Goal: Communication & Community: Share content

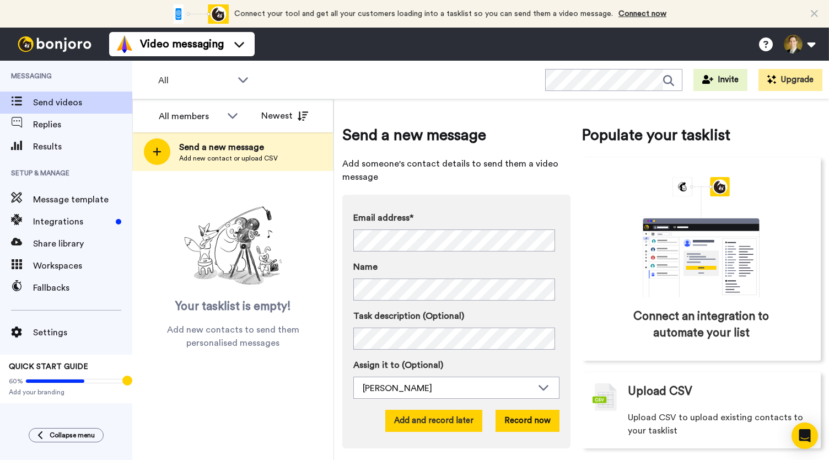
click at [433, 423] on button "Add and record later" at bounding box center [433, 421] width 97 height 22
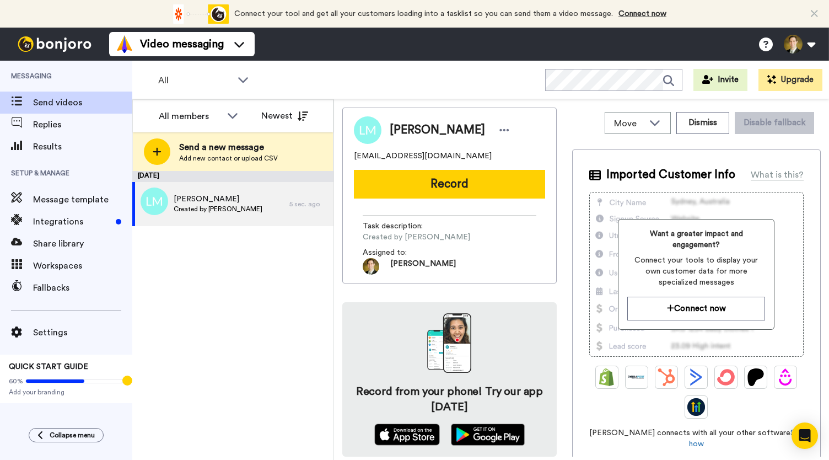
click at [432, 193] on button "Record" at bounding box center [449, 184] width 191 height 29
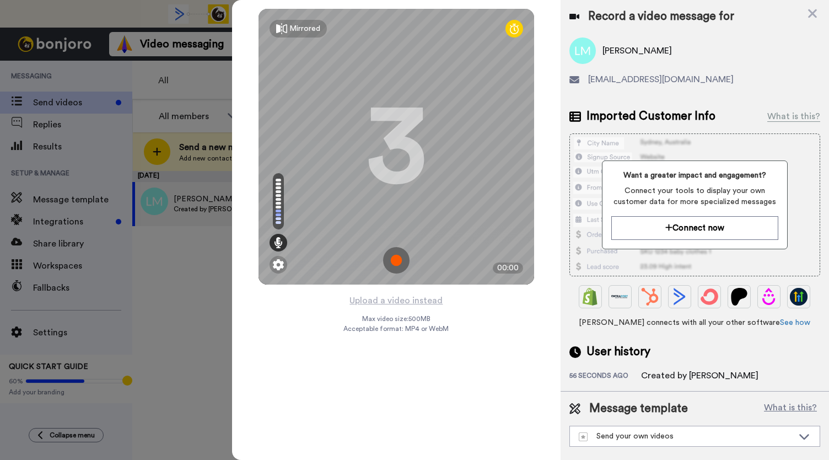
click at [395, 256] on img at bounding box center [396, 260] width 26 height 26
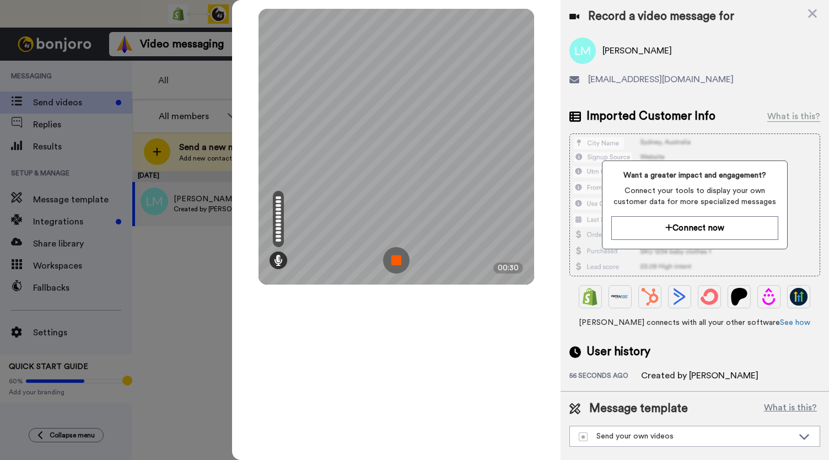
click at [395, 256] on img at bounding box center [396, 260] width 26 height 26
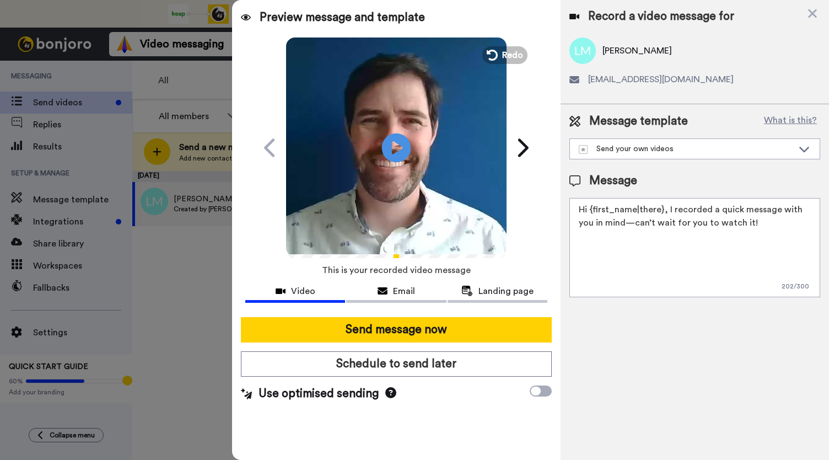
click at [392, 150] on icon "Play/Pause" at bounding box center [396, 147] width 29 height 52
click at [407, 295] on span "Email" at bounding box center [404, 290] width 22 height 13
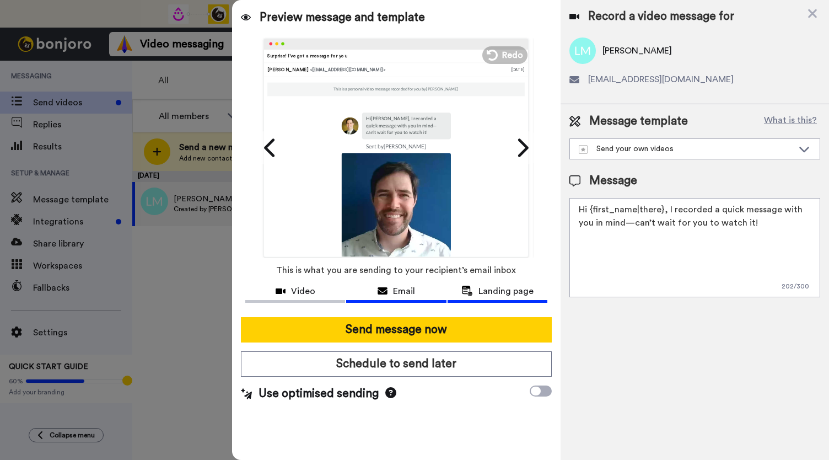
click at [516, 294] on span "Landing page" at bounding box center [505, 290] width 55 height 13
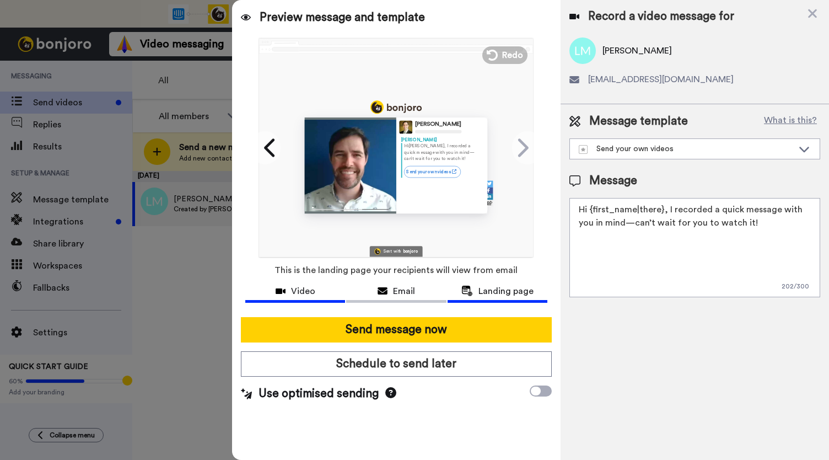
click at [300, 292] on span "Video" at bounding box center [303, 290] width 24 height 13
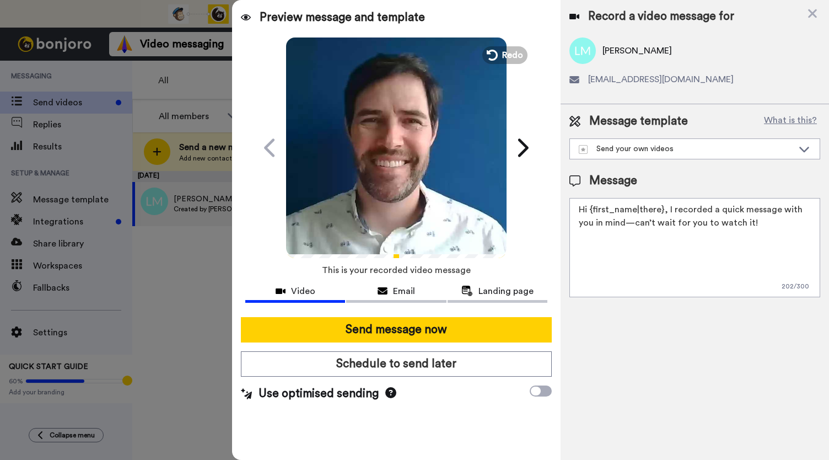
click at [378, 166] on video at bounding box center [396, 146] width 220 height 220
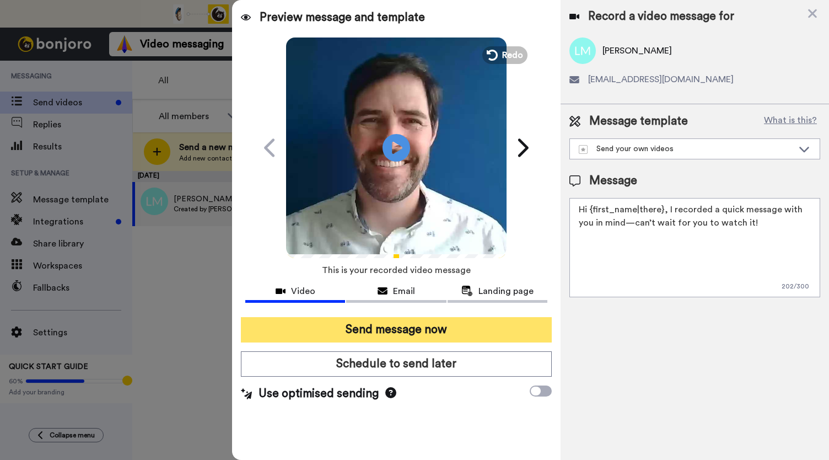
click at [381, 331] on button "Send message now" at bounding box center [396, 329] width 311 height 25
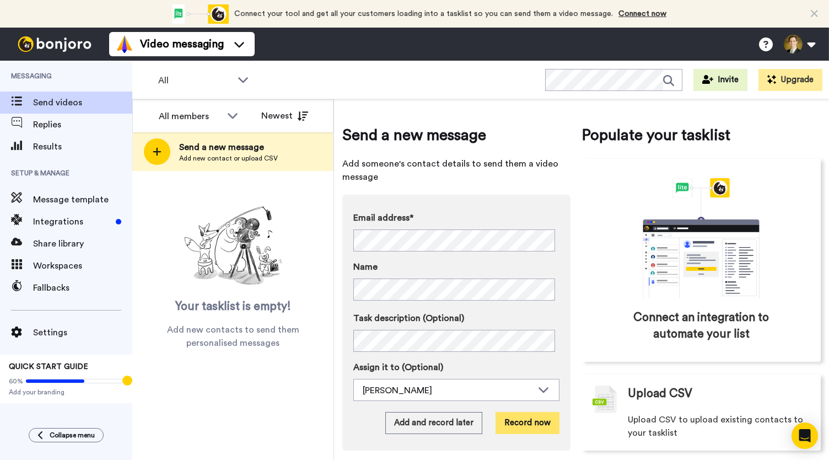
click at [531, 422] on button "Record now" at bounding box center [528, 423] width 64 height 22
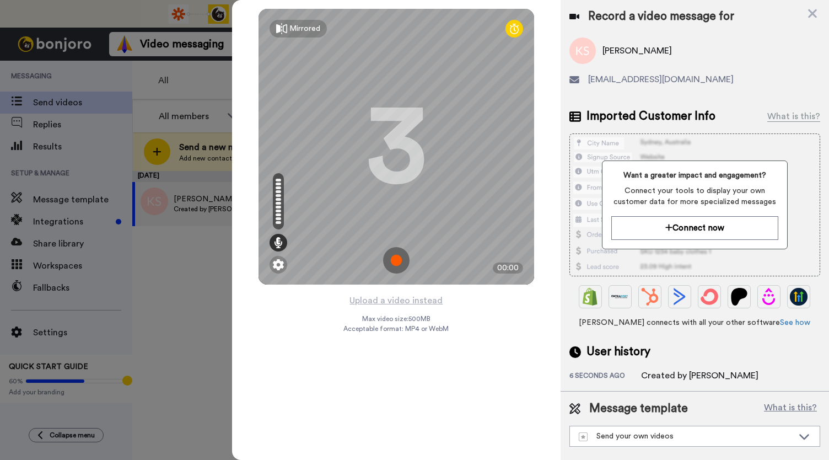
click at [395, 259] on img at bounding box center [396, 260] width 26 height 26
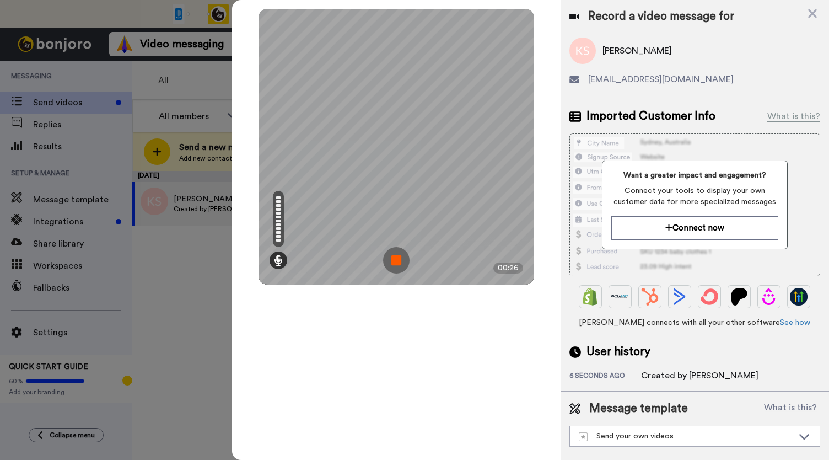
click at [395, 259] on img at bounding box center [396, 260] width 26 height 26
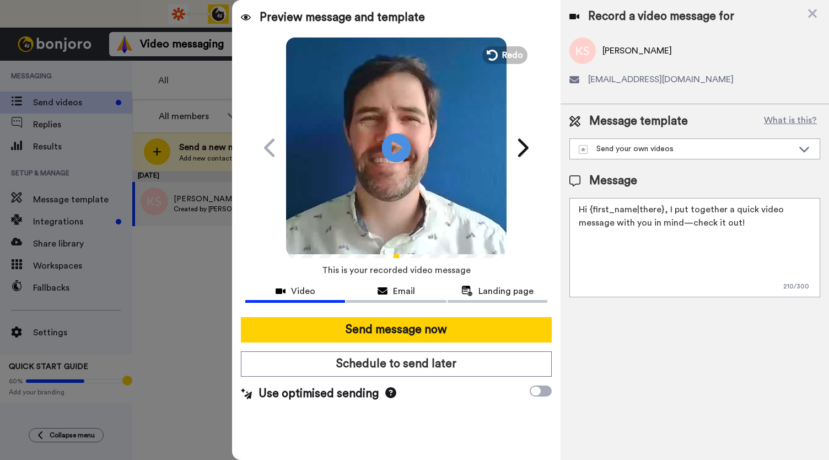
drag, startPoint x: 393, startPoint y: 148, endPoint x: 391, endPoint y: 157, distance: 9.0
click at [393, 148] on icon "Play/Pause" at bounding box center [396, 147] width 29 height 52
click at [379, 173] on video at bounding box center [396, 146] width 220 height 220
click at [382, 292] on icon at bounding box center [383, 291] width 10 height 9
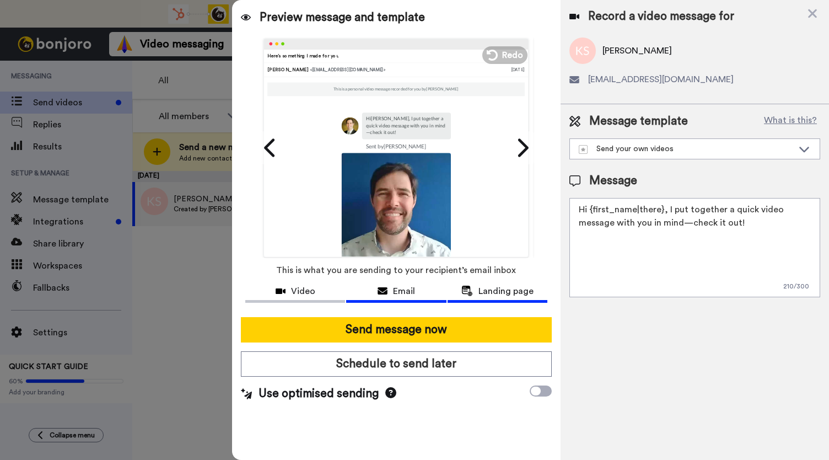
click at [509, 294] on span "Landing page" at bounding box center [505, 290] width 55 height 13
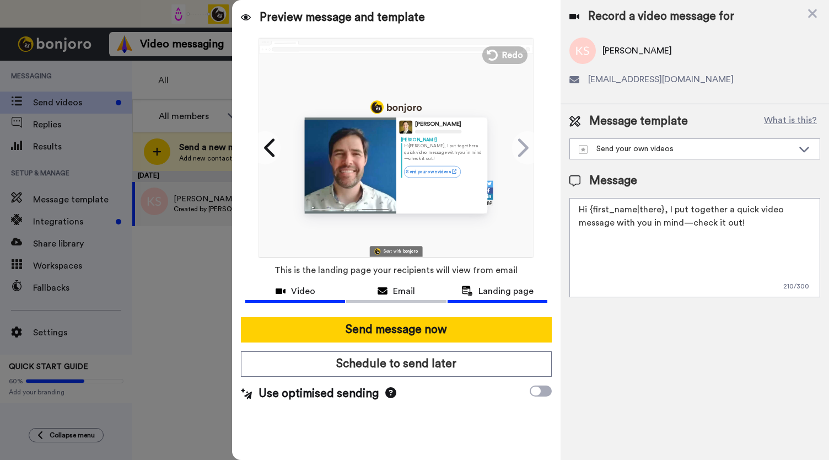
click at [306, 292] on span "Video" at bounding box center [303, 290] width 24 height 13
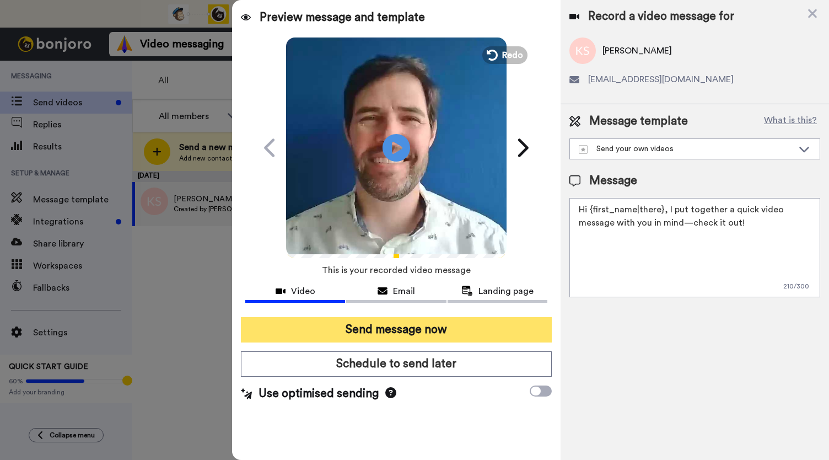
click at [383, 333] on button "Send message now" at bounding box center [396, 329] width 311 height 25
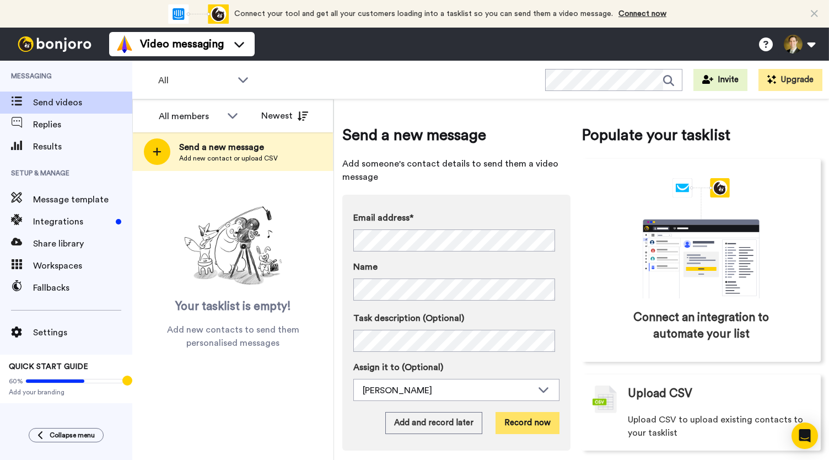
click at [527, 429] on button "Record now" at bounding box center [528, 423] width 64 height 22
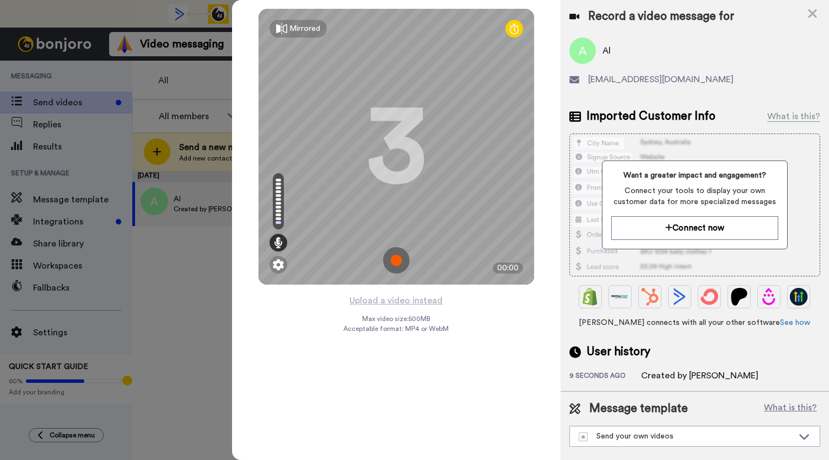
click at [386, 266] on img at bounding box center [396, 260] width 26 height 26
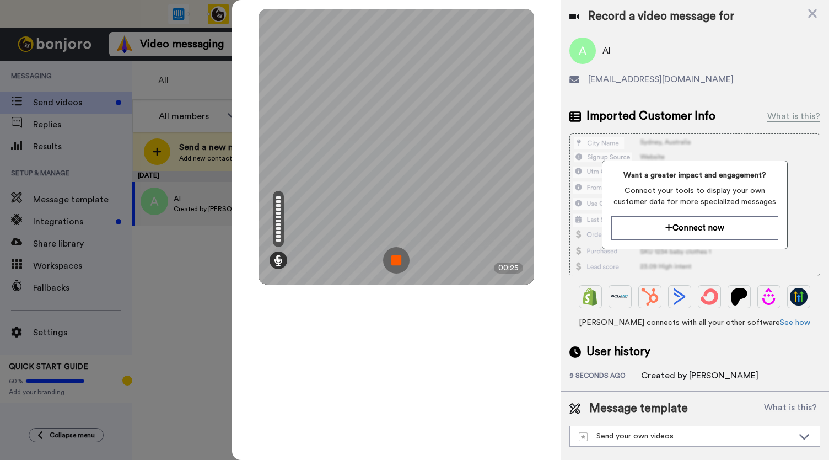
click at [391, 267] on img at bounding box center [396, 260] width 26 height 26
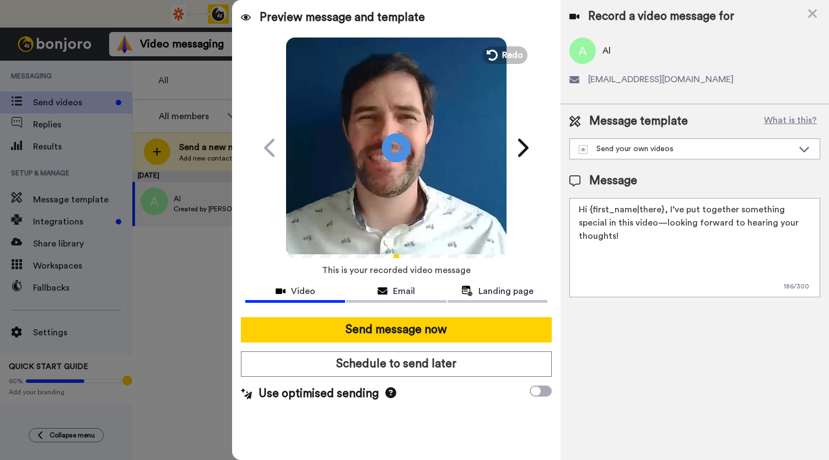
click at [400, 142] on icon at bounding box center [396, 147] width 29 height 29
click at [397, 298] on button "Email" at bounding box center [396, 292] width 100 height 20
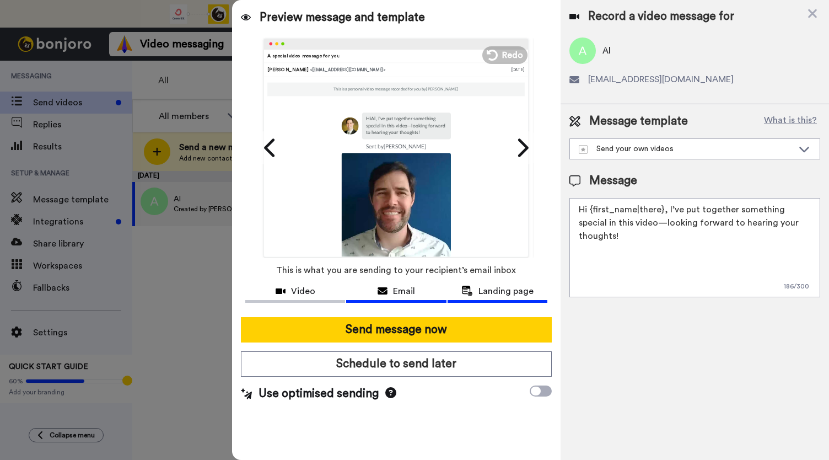
click at [501, 299] on button "Landing page" at bounding box center [498, 292] width 100 height 20
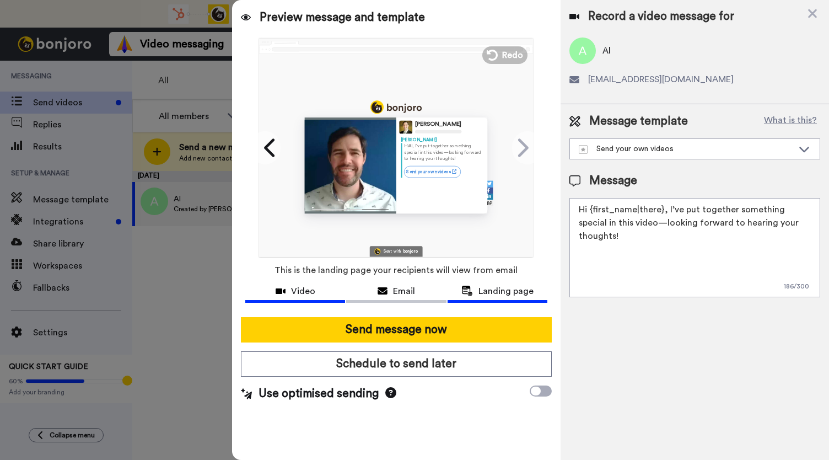
click at [311, 295] on span "Video" at bounding box center [303, 290] width 24 height 13
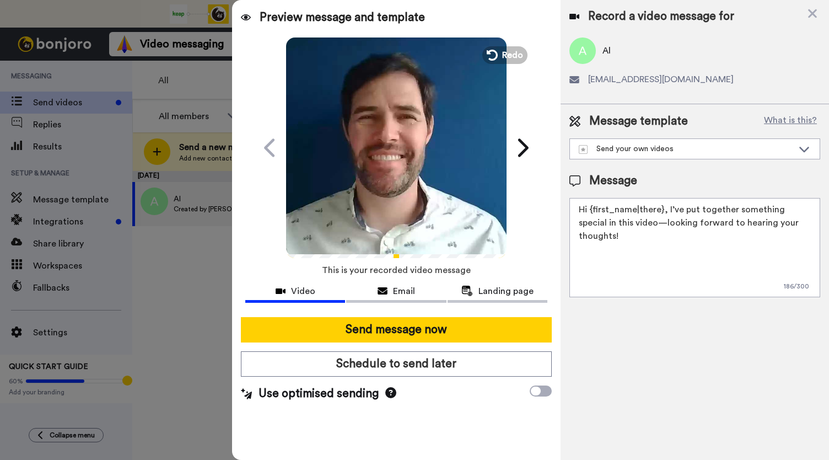
click at [387, 165] on icon "Play/Pause" at bounding box center [396, 147] width 29 height 52
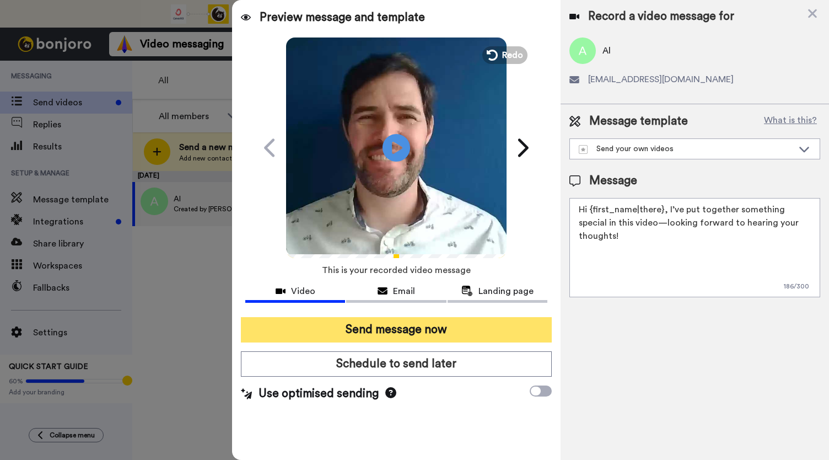
click at [392, 326] on button "Send message now" at bounding box center [396, 329] width 311 height 25
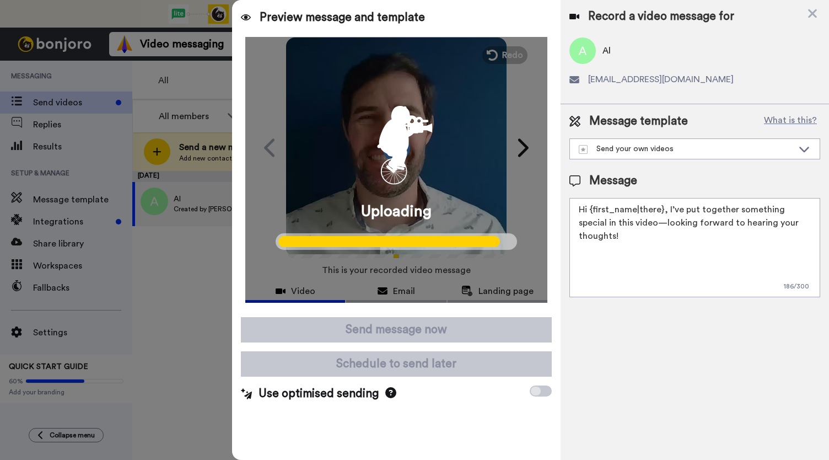
click at [0, 417] on div at bounding box center [414, 230] width 829 height 460
